Goal: Task Accomplishment & Management: Manage account settings

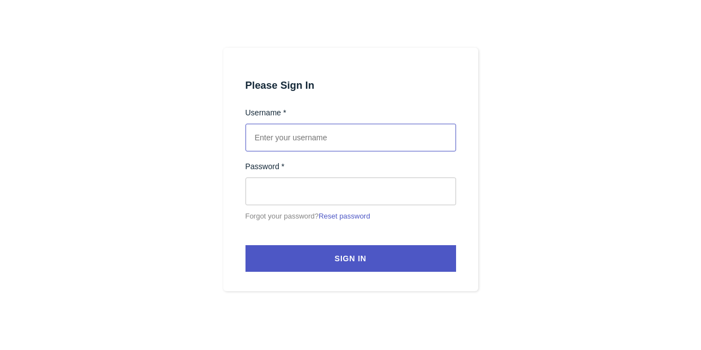
click at [271, 139] on input "text" at bounding box center [350, 138] width 211 height 28
paste input "[PERSON_NAME][EMAIL_ADDRESS][PERSON_NAME][DOMAIN_NAME]"
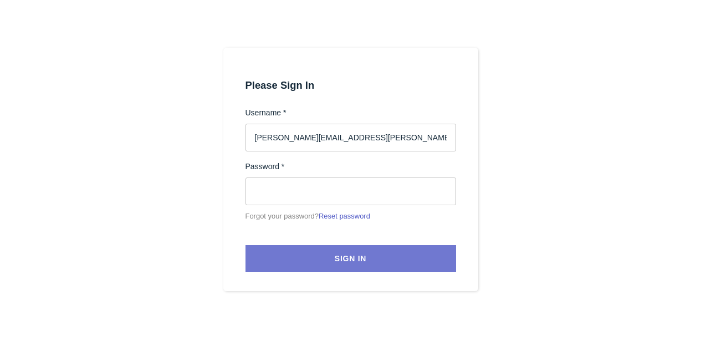
type input "[PERSON_NAME][EMAIL_ADDRESS][PERSON_NAME][DOMAIN_NAME]"
click at [361, 254] on span "Sign In" at bounding box center [351, 258] width 32 height 9
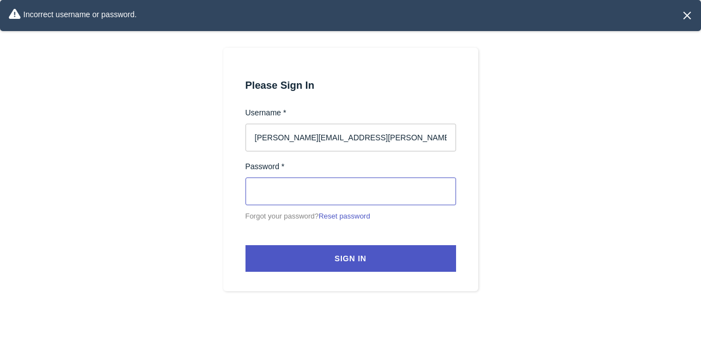
click at [166, 182] on div at bounding box center [350, 175] width 701 height 350
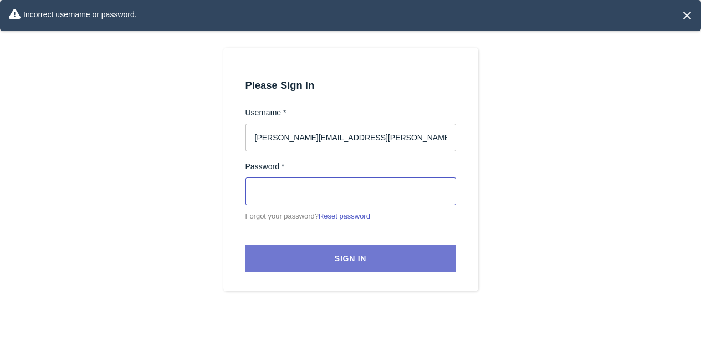
click at [267, 260] on button "Sign In" at bounding box center [350, 258] width 211 height 27
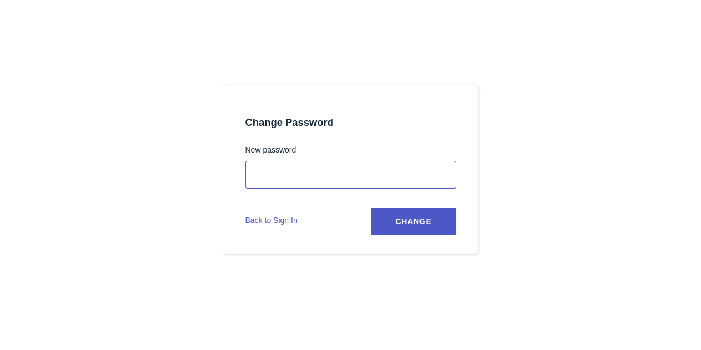
click at [163, 180] on div at bounding box center [350, 175] width 701 height 350
click at [541, 132] on div at bounding box center [350, 175] width 701 height 350
click at [437, 227] on button "Change" at bounding box center [413, 221] width 85 height 27
select select
